Goal: Information Seeking & Learning: Learn about a topic

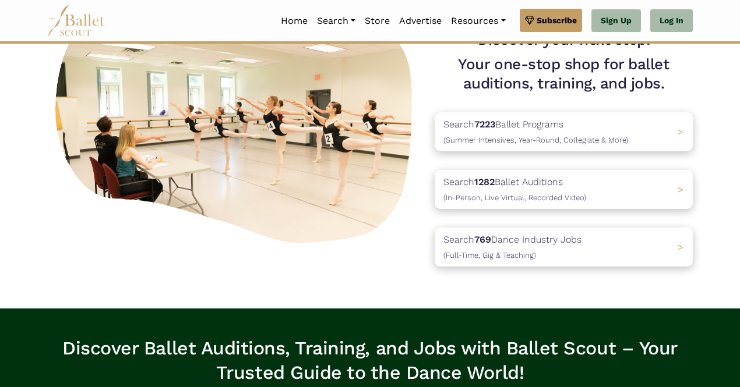
scroll to position [108, 0]
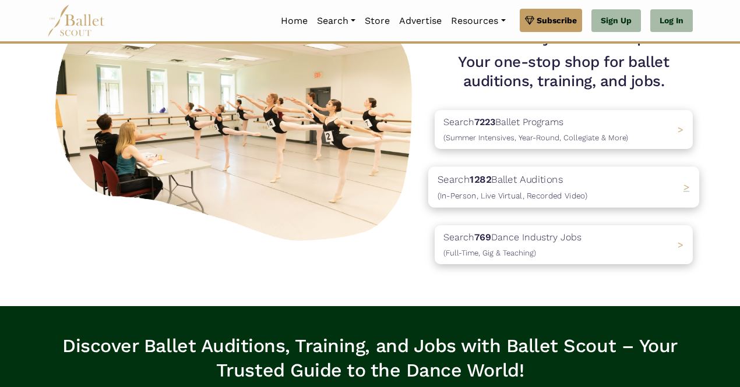
click at [607, 181] on div "Search 1282 Ballet Auditions (In-Person, Live Virtual, Recorded Video) >" at bounding box center [563, 187] width 271 height 41
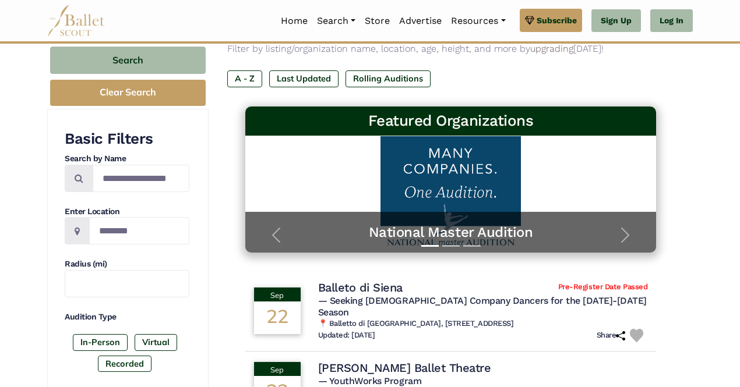
scroll to position [119, 0]
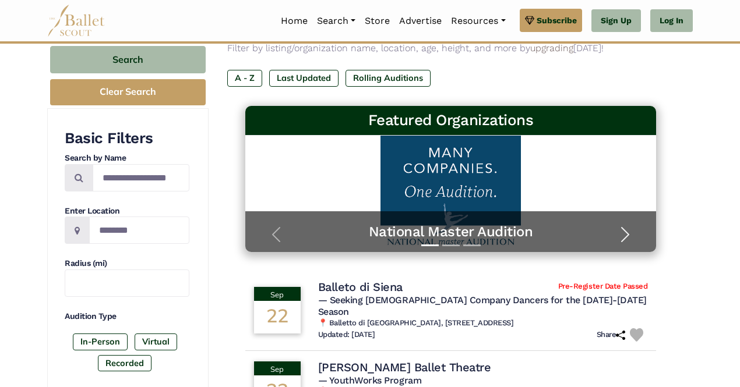
click at [626, 235] on span "button" at bounding box center [625, 234] width 19 height 19
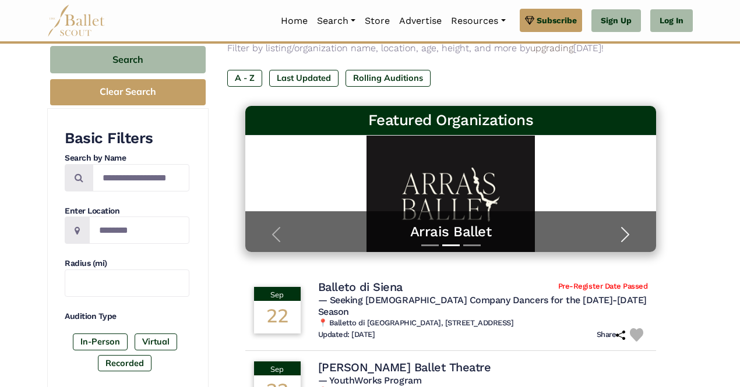
click at [626, 235] on span "button" at bounding box center [625, 234] width 19 height 19
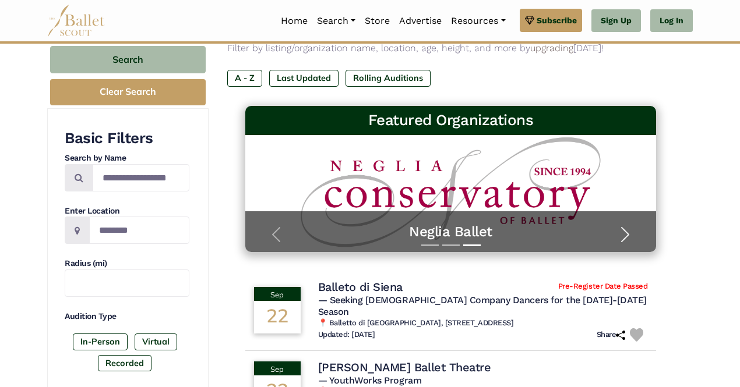
click at [626, 235] on span "button" at bounding box center [625, 234] width 19 height 19
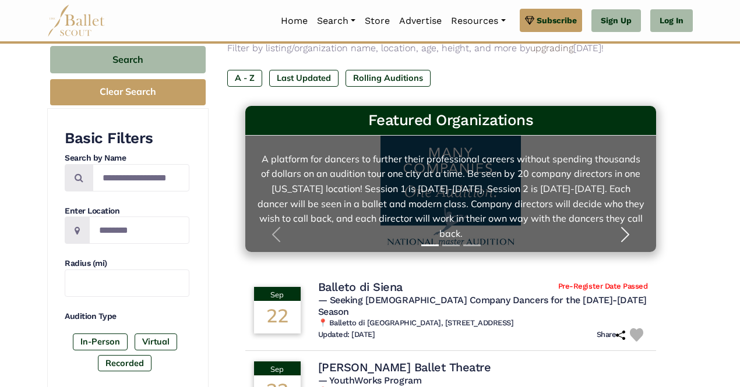
scroll to position [19, 0]
click at [437, 191] on link "National Master Audition A platform for dancers to further their professional c…" at bounding box center [451, 193] width 388 height 93
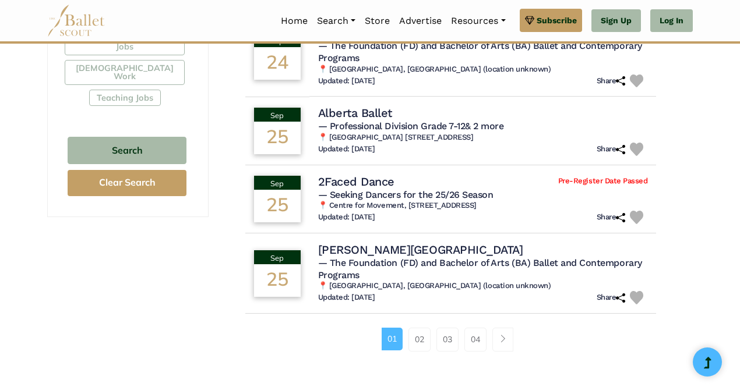
scroll to position [746, 0]
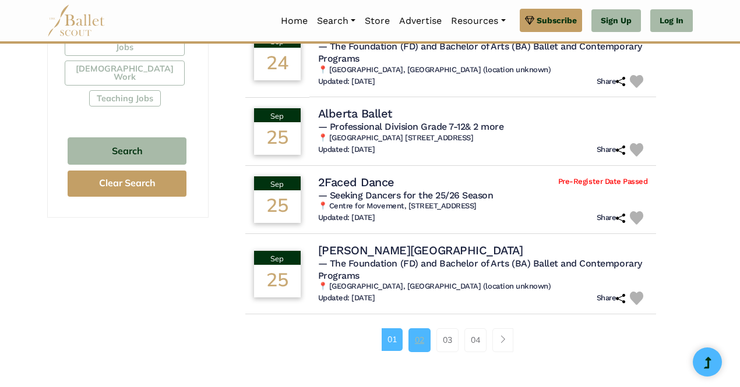
click at [417, 335] on link "02" at bounding box center [419, 339] width 22 height 23
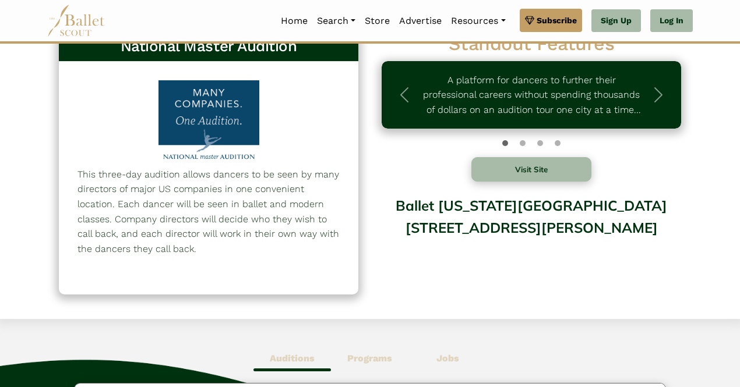
scroll to position [30, 0]
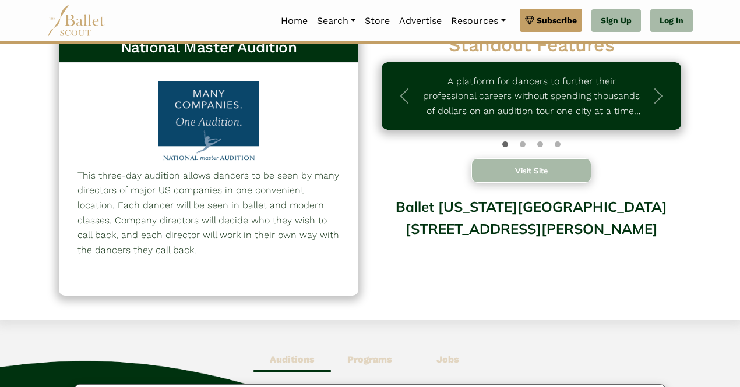
click at [533, 168] on button "Visit Site" at bounding box center [531, 170] width 120 height 24
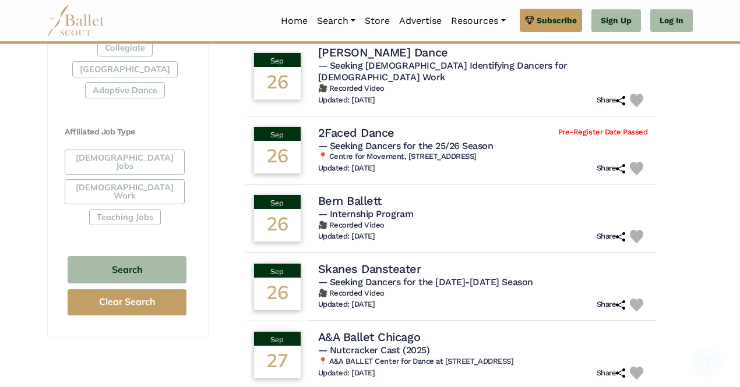
scroll to position [628, 0]
